Goal: Information Seeking & Learning: Learn about a topic

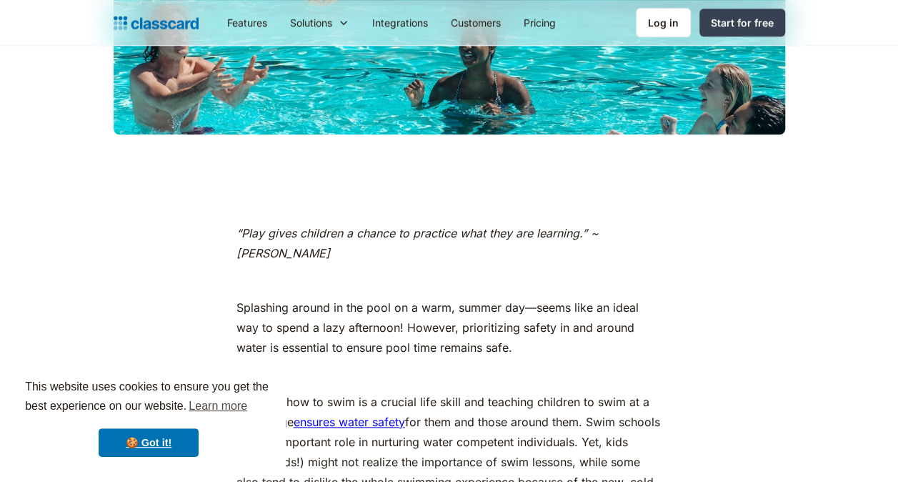
scroll to position [593, 0]
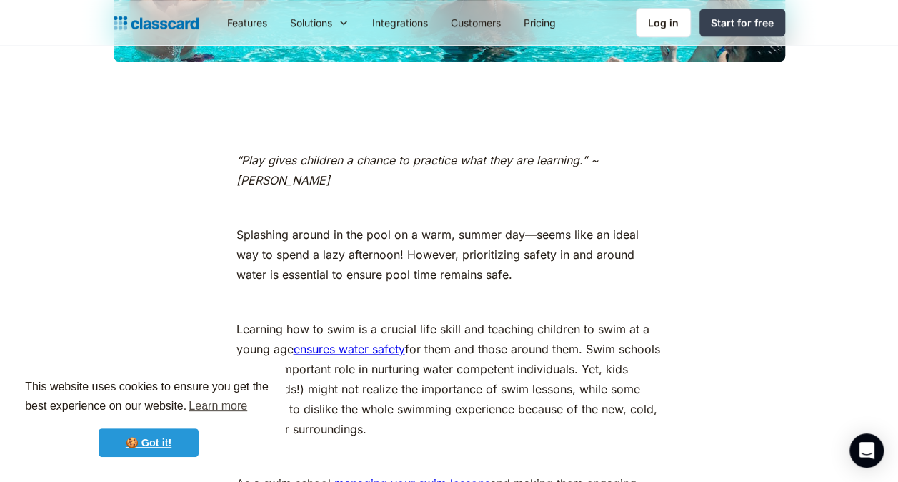
click at [187, 451] on link "🍪 Got it!" at bounding box center [149, 442] width 100 height 29
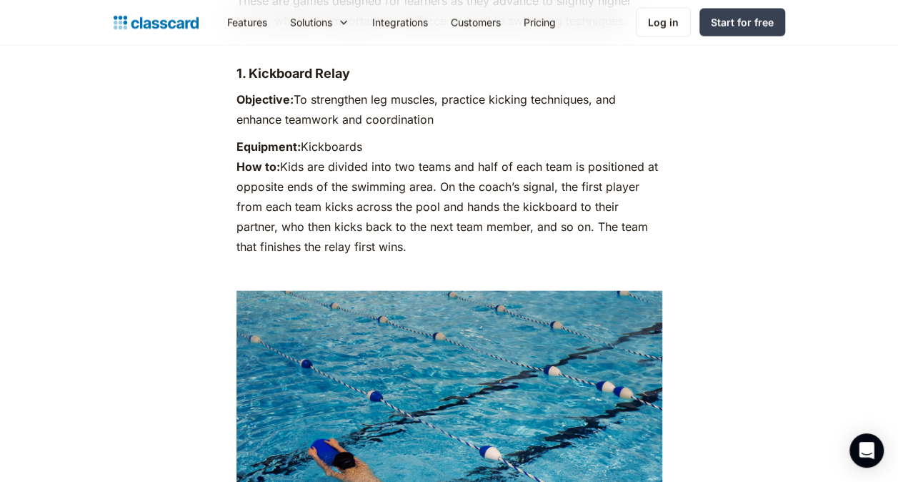
scroll to position [4099, 0]
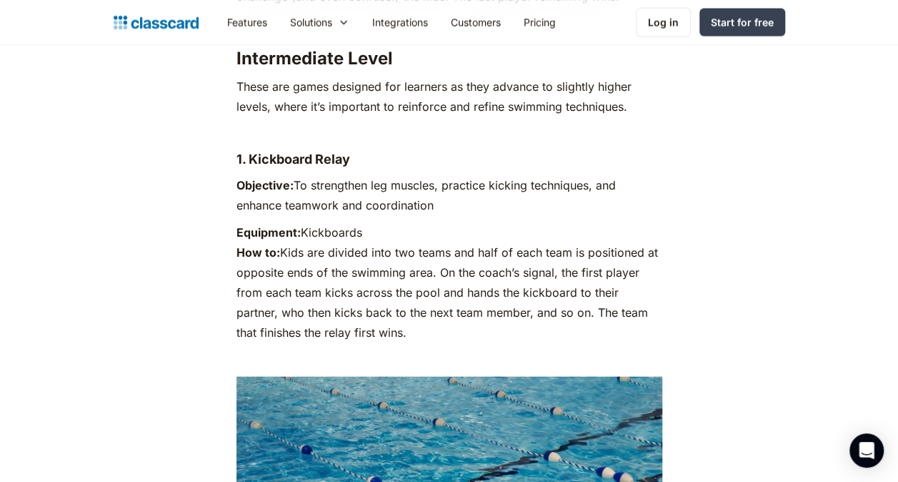
drag, startPoint x: 392, startPoint y: 289, endPoint x: 224, endPoint y: 124, distance: 235.0
drag, startPoint x: 224, startPoint y: 124, endPoint x: 308, endPoint y: 114, distance: 85.0
copy div "1. Kickboard Relay Objective: To strengthen leg muscles, practice kicking techn…"
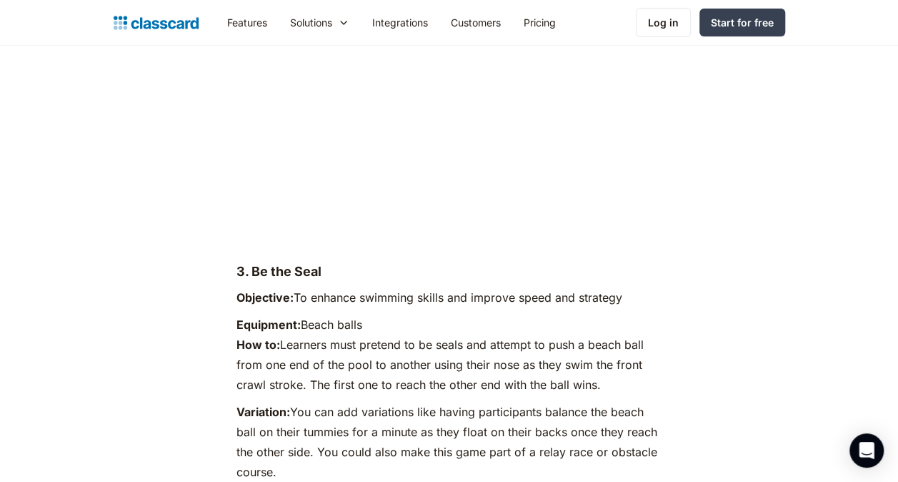
scroll to position [5217, 0]
drag, startPoint x: 281, startPoint y: 432, endPoint x: 213, endPoint y: 233, distance: 210.0
drag, startPoint x: 213, startPoint y: 233, endPoint x: 319, endPoint y: 284, distance: 117.6
copy div "3. Be the Seal Objective: To enhance swimming skills and improve speed and stra…"
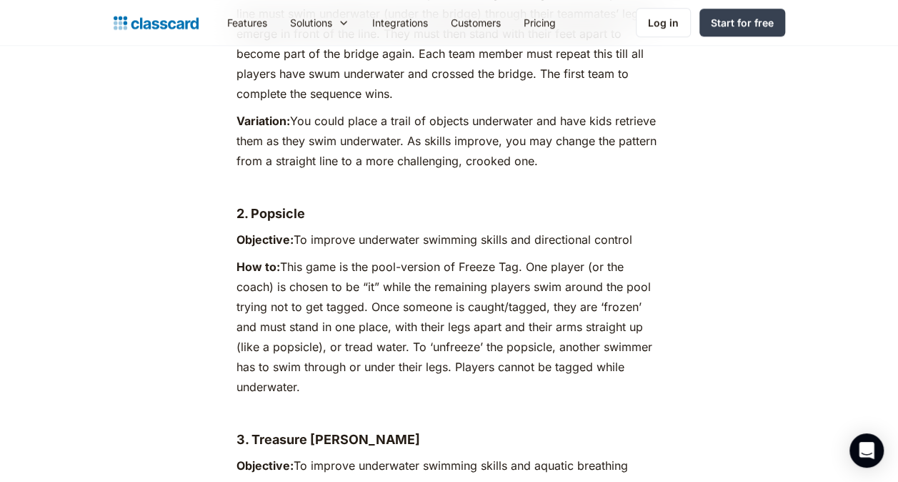
scroll to position [5951, 0]
drag, startPoint x: 303, startPoint y: 369, endPoint x: 209, endPoint y: 192, distance: 200.8
copy div "2. Popsicle Objective: To improve underwater swimming skills and directional co…"
click at [580, 177] on p "‍" at bounding box center [450, 187] width 426 height 20
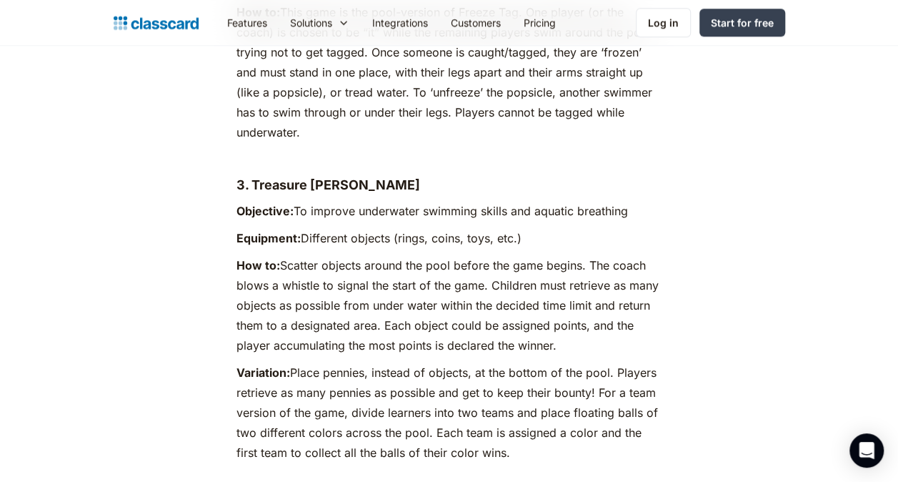
scroll to position [6226, 0]
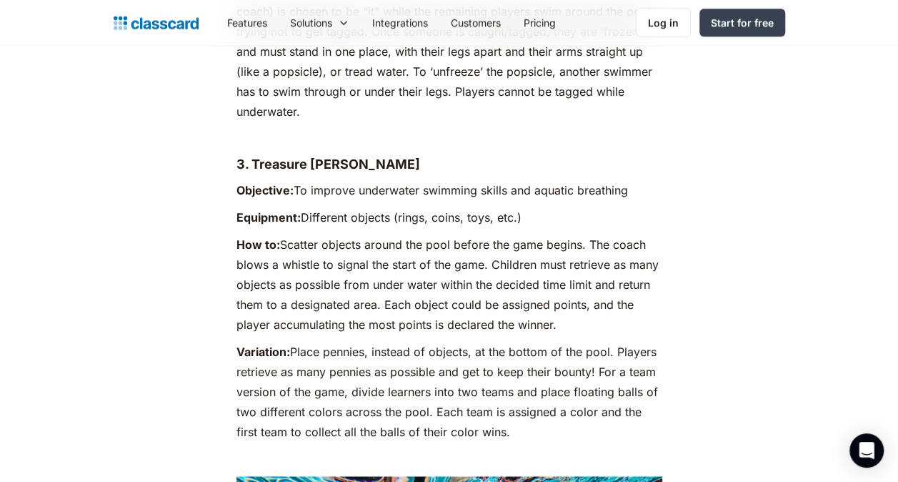
drag, startPoint x: 515, startPoint y: 411, endPoint x: 208, endPoint y: 144, distance: 406.3
copy div "3. Treasure [PERSON_NAME] Objective: To improve underwater swimming skills and …"
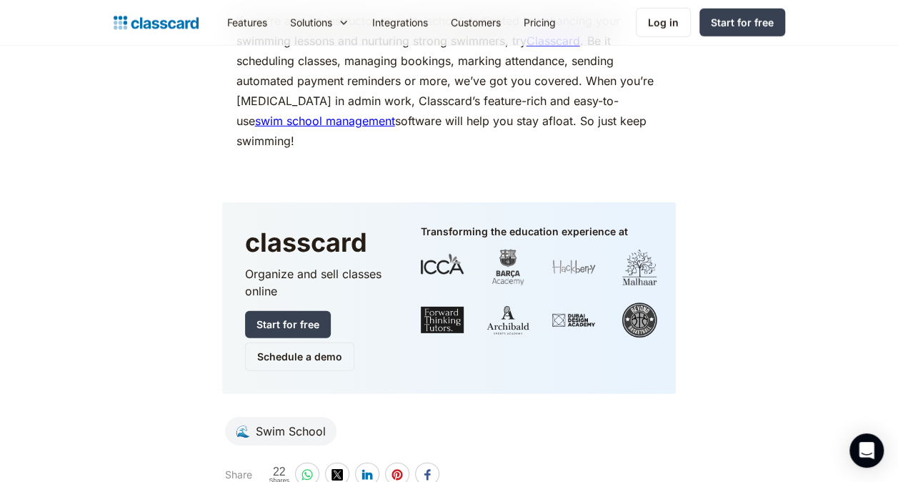
scroll to position [10044, 0]
